Goal: Navigation & Orientation: Find specific page/section

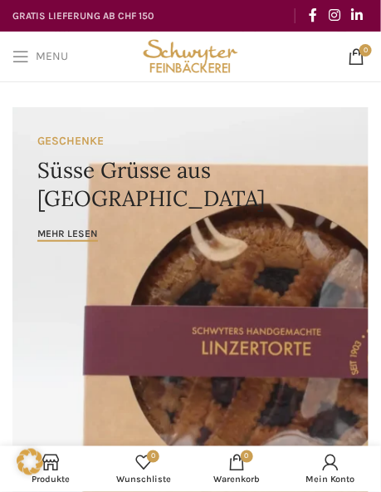
click at [32, 54] on link "Menu" at bounding box center [40, 56] width 72 height 33
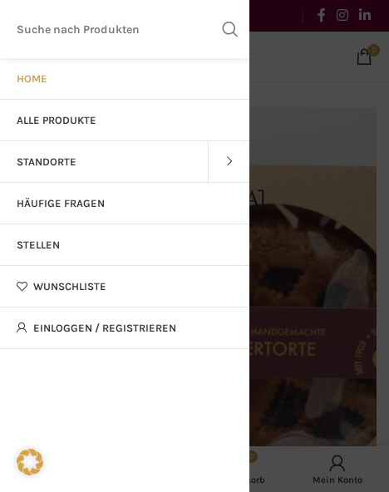
click at [67, 153] on link "Standorte" at bounding box center [104, 162] width 208 height 42
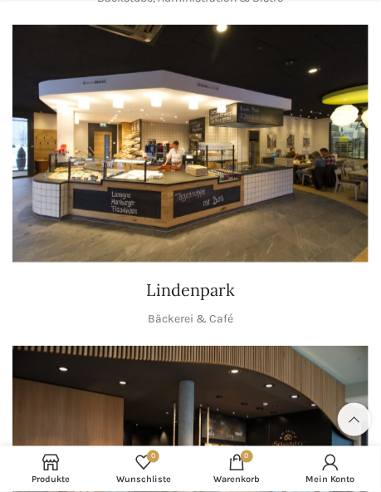
scroll to position [1186, 0]
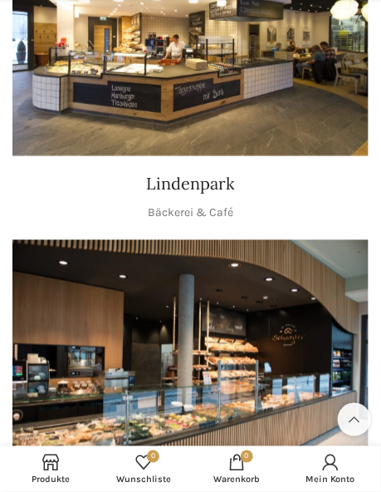
click at [187, 101] on img "1 / 1" at bounding box center [190, 37] width 356 height 237
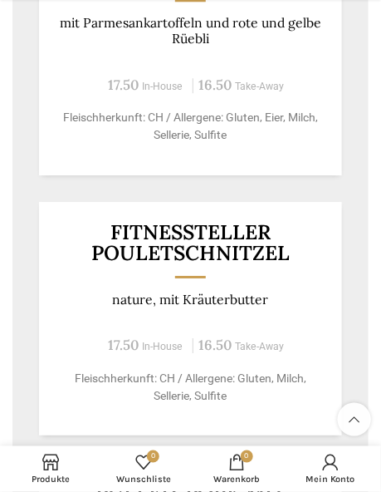
scroll to position [1565, 0]
